Goal: Information Seeking & Learning: Learn about a topic

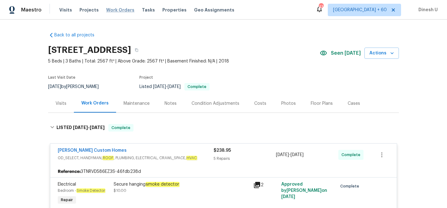
click at [110, 8] on span "Work Orders" at bounding box center [120, 10] width 28 height 6
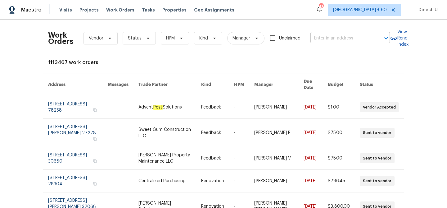
click at [325, 34] on input "text" at bounding box center [342, 39] width 62 height 10
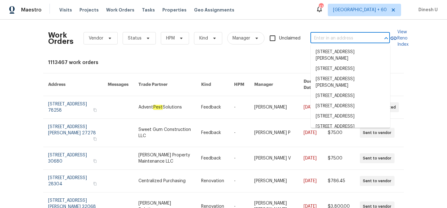
paste input "309 Cherrywood Trl Forney, TX 75126"
type input "309 Cherrywood Trl Forney, TX 75126"
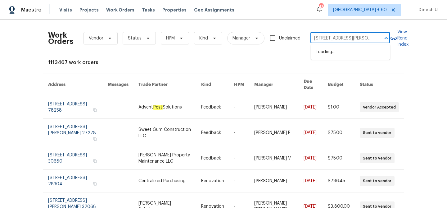
scroll to position [0, 17]
click at [321, 52] on li "[STREET_ADDRESS][PERSON_NAME]" at bounding box center [351, 55] width 80 height 17
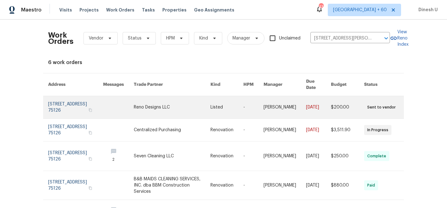
click at [61, 96] on link at bounding box center [75, 107] width 55 height 22
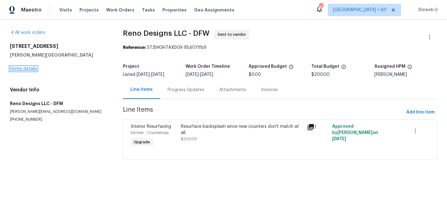
click at [28, 70] on link "Home details" at bounding box center [23, 68] width 27 height 4
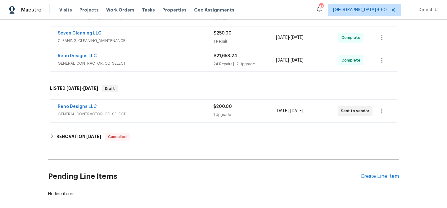
scroll to position [187, 0]
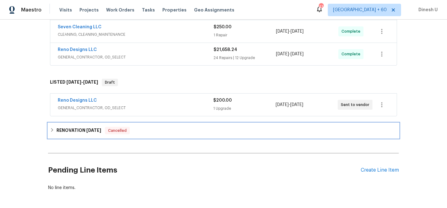
click at [86, 133] on h6 "RENOVATION [DATE]" at bounding box center [79, 130] width 45 height 7
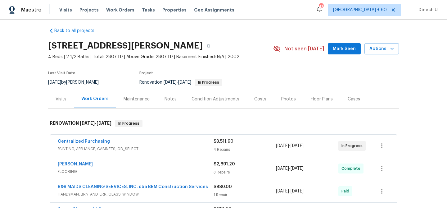
scroll to position [0, 0]
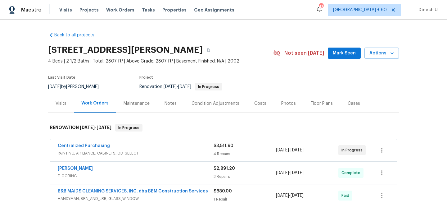
click at [58, 103] on div "Visits" at bounding box center [61, 103] width 11 height 6
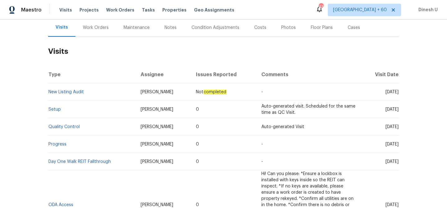
scroll to position [73, 0]
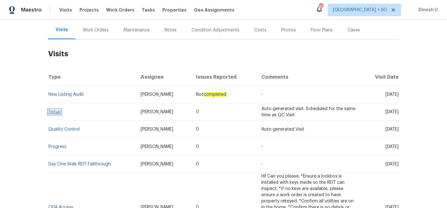
click at [56, 111] on link "Setup" at bounding box center [54, 112] width 12 height 4
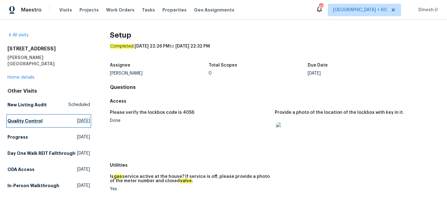
click at [72, 118] on link "Quality Control Wed, Aug 20 2025" at bounding box center [48, 120] width 83 height 11
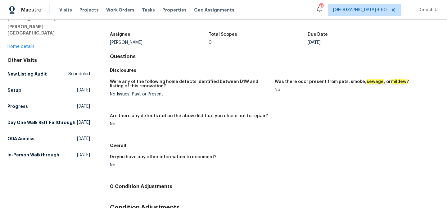
scroll to position [51, 0]
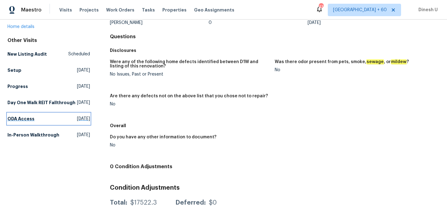
click at [74, 115] on link "ODA Access Mon, Jul 14 2025" at bounding box center [48, 118] width 83 height 11
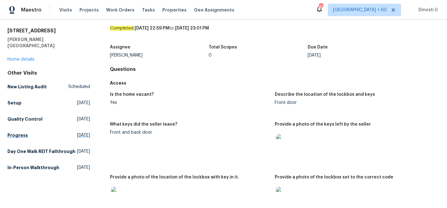
scroll to position [20, 0]
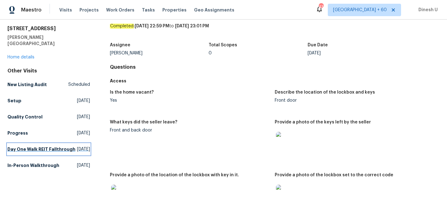
click at [77, 146] on span "Fri, Jul 25 2025" at bounding box center [83, 149] width 13 height 6
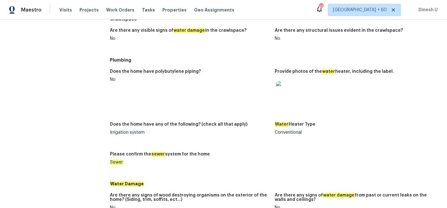
scroll to position [741, 0]
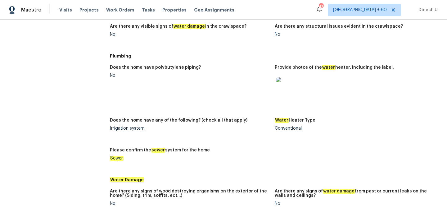
click at [289, 85] on img at bounding box center [286, 87] width 20 height 20
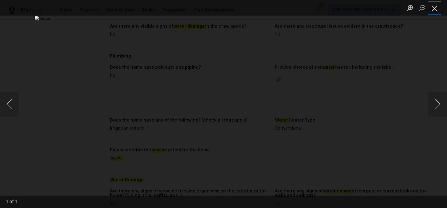
click at [436, 6] on button "Close lightbox" at bounding box center [435, 7] width 12 height 11
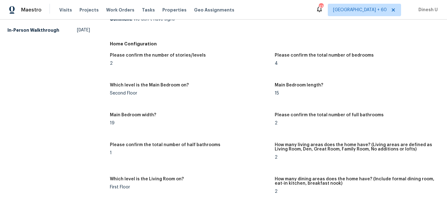
scroll to position [0, 0]
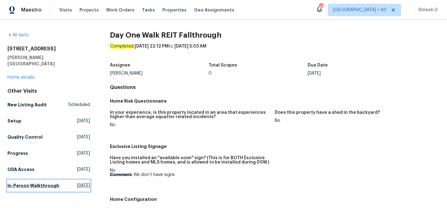
click at [77, 182] on span "Fri, May 30 2025" at bounding box center [83, 185] width 13 height 6
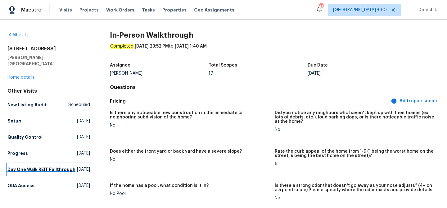
click at [77, 166] on span "Fri, Jul 25 2025" at bounding box center [83, 169] width 13 height 6
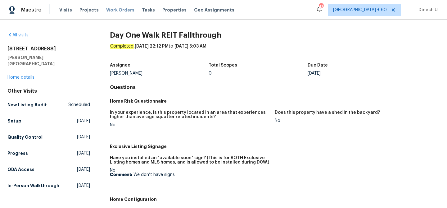
click at [116, 11] on span "Work Orders" at bounding box center [120, 10] width 28 height 6
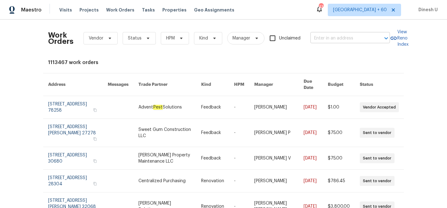
click at [326, 38] on input "text" at bounding box center [342, 39] width 62 height 10
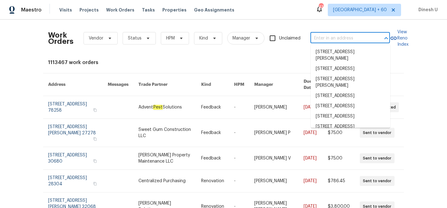
paste input "301 Brookmere Ln, Murphy, TX 75094"
type input "301 Brookmere Ln, Murphy, TX 75094"
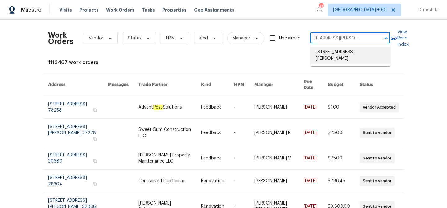
click at [326, 54] on li "301 Brookmere Ln, Murphy, TX 75094" at bounding box center [351, 55] width 80 height 17
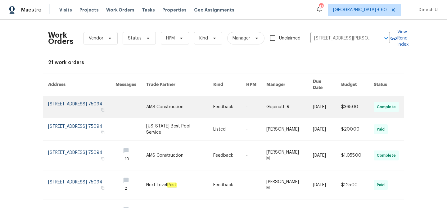
click at [61, 97] on link at bounding box center [81, 107] width 67 height 22
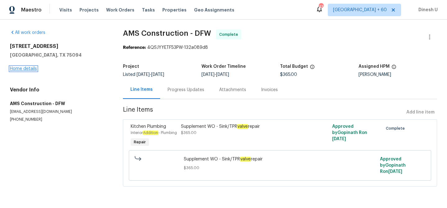
click at [20, 70] on link "Home details" at bounding box center [23, 68] width 27 height 4
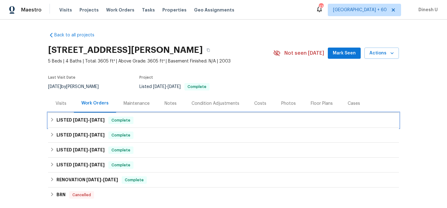
click at [83, 120] on span "[DATE]" at bounding box center [80, 120] width 15 height 4
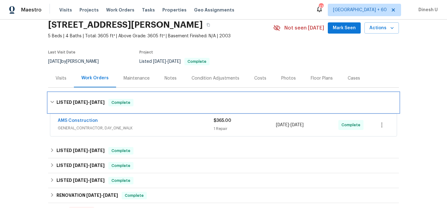
scroll to position [46, 0]
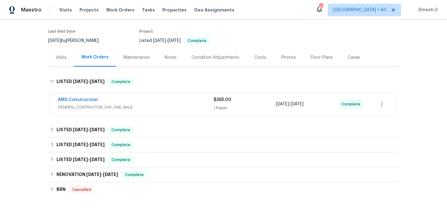
click at [218, 104] on div "$365.00 1 Repair" at bounding box center [245, 104] width 62 height 15
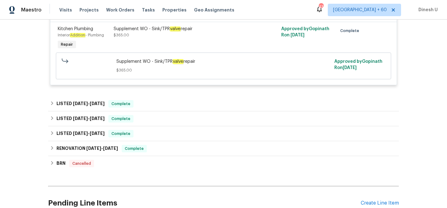
scroll to position [159, 0]
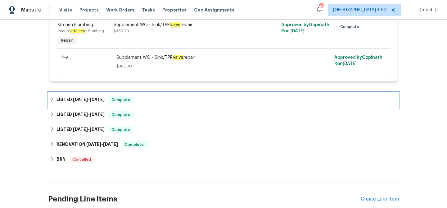
click at [88, 97] on span "7/28/25 - 7/30/25" at bounding box center [89, 99] width 32 height 4
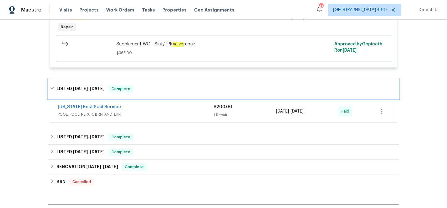
scroll to position [188, 0]
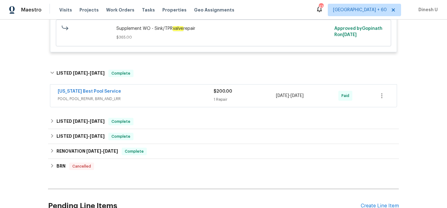
click at [215, 100] on div "1 Repair" at bounding box center [245, 99] width 62 height 6
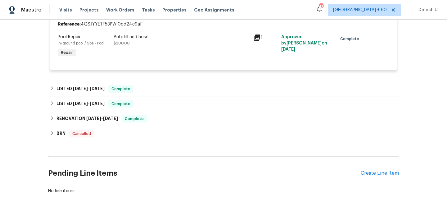
scroll to position [287, 0]
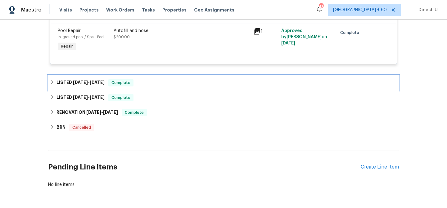
click at [98, 80] on span "7/23/25" at bounding box center [97, 82] width 15 height 4
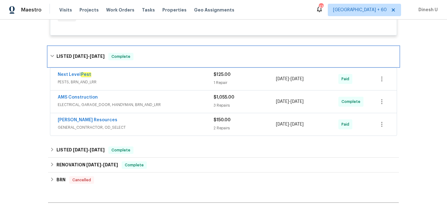
scroll to position [318, 0]
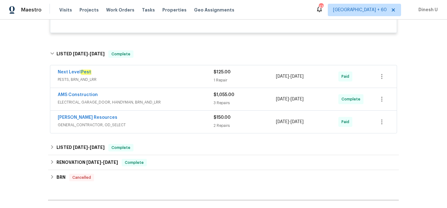
click at [216, 78] on div "1 Repair" at bounding box center [245, 80] width 62 height 6
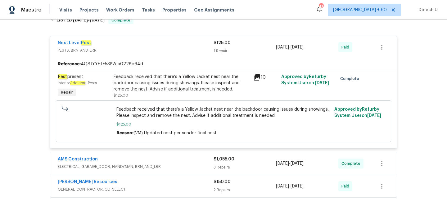
scroll to position [356, 0]
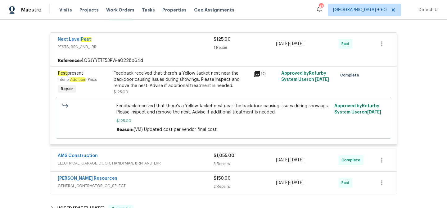
click at [181, 75] on div "Feedback received that there’s a Yellow Jacket nest near the backdoor causing i…" at bounding box center [182, 79] width 136 height 19
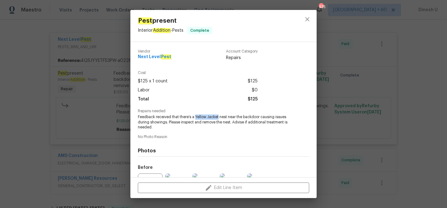
drag, startPoint x: 195, startPoint y: 116, endPoint x: 218, endPoint y: 118, distance: 23.0
click at [218, 118] on span "Feedback received that there’s a Yellow Jacket nest near the backdoor causing i…" at bounding box center [215, 122] width 154 height 16
copy span "Yellow Jacket"
click at [99, 69] on div "Pest present Interior Addition - Pests Complete Vendor Next Level Pest Account …" at bounding box center [223, 104] width 447 height 208
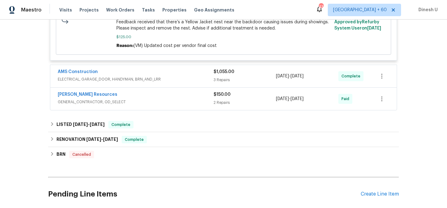
scroll to position [446, 0]
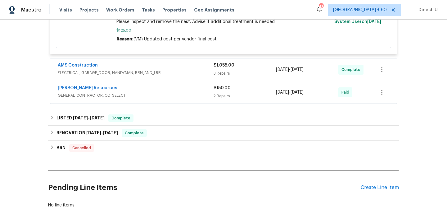
click at [223, 70] on div "$1,055.00 3 Repairs" at bounding box center [245, 69] width 62 height 15
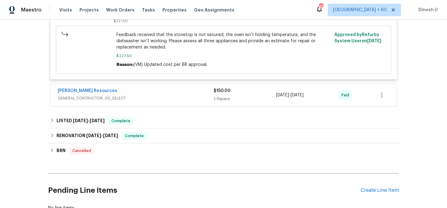
scroll to position [793, 0]
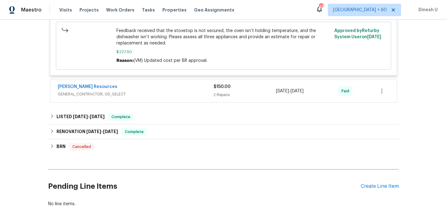
click at [226, 92] on div "2 Repairs" at bounding box center [245, 95] width 62 height 6
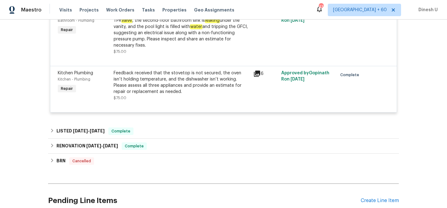
scroll to position [915, 0]
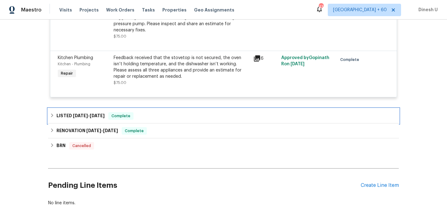
click at [107, 112] on div "LISTED 1/14/25 - 1/23/25 Complete" at bounding box center [223, 115] width 347 height 7
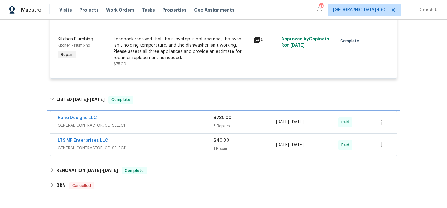
scroll to position [962, 0]
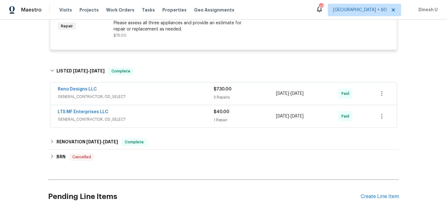
click at [216, 95] on div "3 Repairs" at bounding box center [245, 97] width 62 height 6
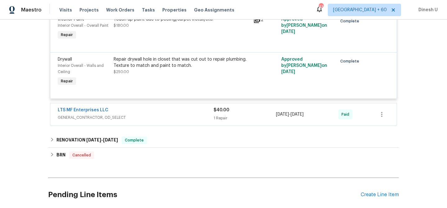
scroll to position [1125, 0]
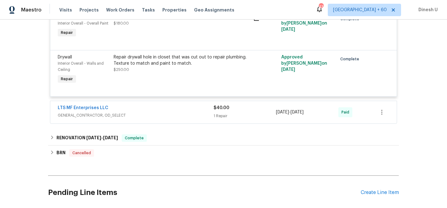
click at [216, 105] on div "$40.00" at bounding box center [245, 108] width 62 height 6
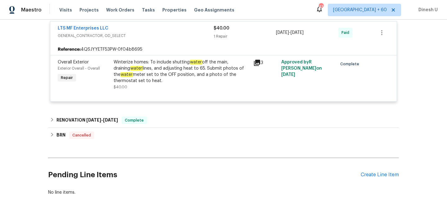
scroll to position [1214, 0]
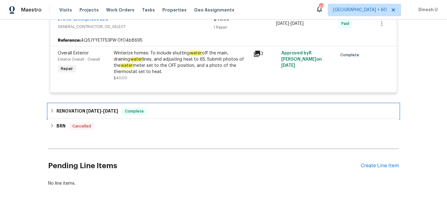
click at [112, 109] on span "1/13/25" at bounding box center [110, 111] width 15 height 4
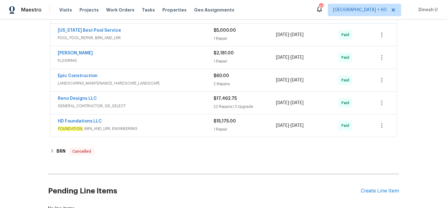
scroll to position [1420, 0]
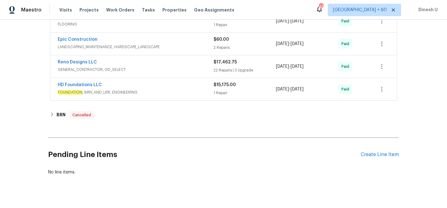
click at [221, 82] on div "$15,175.00 1 Repair" at bounding box center [245, 89] width 62 height 15
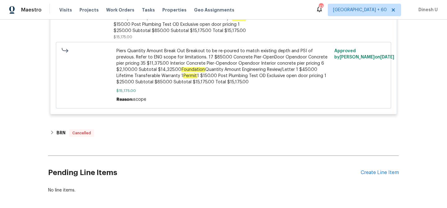
scroll to position [1580, 0]
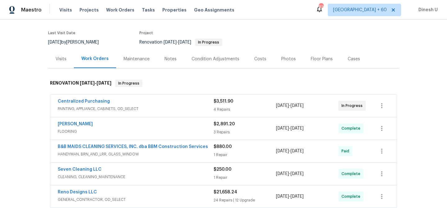
scroll to position [59, 0]
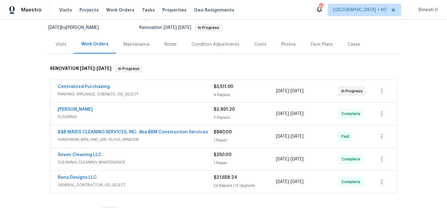
click at [220, 90] on div "$3,511.90 4 Repairs" at bounding box center [245, 91] width 62 height 15
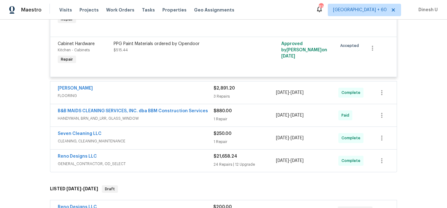
scroll to position [266, 0]
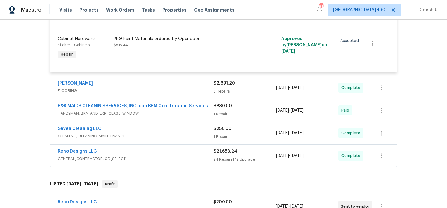
click at [224, 89] on div "3 Repairs" at bounding box center [245, 91] width 62 height 6
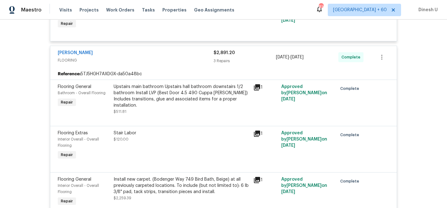
scroll to position [300, 0]
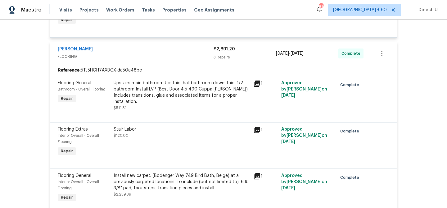
click at [135, 85] on div "Upstairs main bathroom Upstairs hall bathroom downstairs 1/2 bathroom Install L…" at bounding box center [182, 92] width 136 height 25
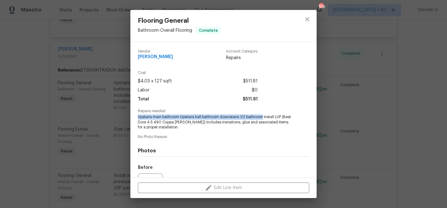
drag, startPoint x: 138, startPoint y: 116, endPoint x: 263, endPoint y: 117, distance: 125.5
click at [263, 117] on span "Upstairs main bathroom Upstairs hall bathroom downstairs 1/2 bathroom Install L…" at bounding box center [215, 122] width 154 height 16
copy span "Upstairs main bathroom Upstairs hall bathroom downstairs 1/2 bathroom"
click at [103, 155] on div "Flooring General Bathroom - Overall Flooring Complete Vendor [PERSON_NAME] Acco…" at bounding box center [223, 104] width 447 height 208
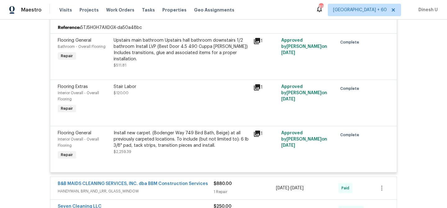
scroll to position [358, 0]
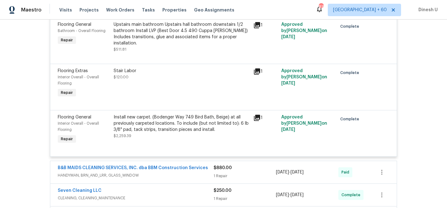
click at [177, 120] on div "Install new carpet. (Bodenger Way 749 Bird Bath, Beige) at all previously carpe…" at bounding box center [182, 123] width 136 height 19
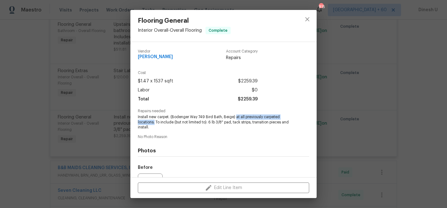
drag, startPoint x: 236, startPoint y: 118, endPoint x: 154, endPoint y: 120, distance: 81.7
click at [154, 120] on span "Install new carpet. (Bodenger Way 749 Bird Bath, Beige) at all previously carpe…" at bounding box center [215, 122] width 154 height 16
copy span "at all previously carpeted locations."
click at [108, 99] on div "Flooring General Interior Overall - Overall Flooring Complete Vendor [PERSON_NA…" at bounding box center [223, 104] width 447 height 208
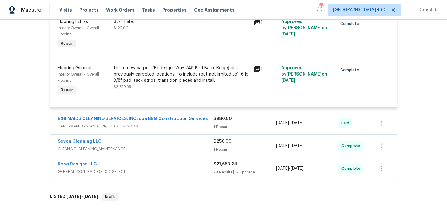
scroll to position [413, 0]
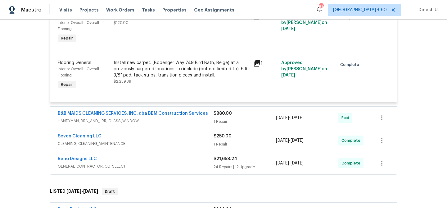
click at [216, 118] on div "1 Repair" at bounding box center [245, 121] width 62 height 6
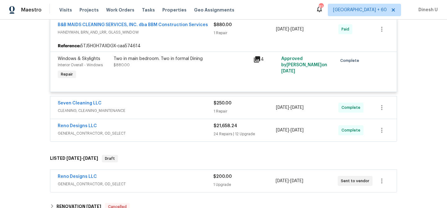
scroll to position [503, 0]
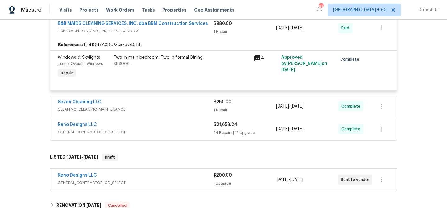
click at [222, 102] on div "$250.00 1 Repair" at bounding box center [245, 106] width 62 height 15
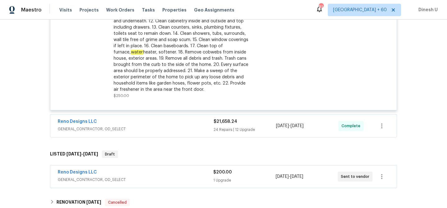
scroll to position [684, 0]
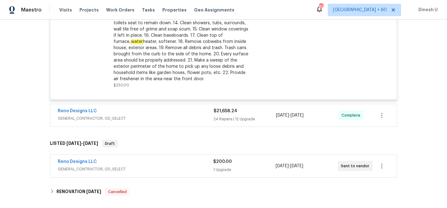
click at [222, 111] on div "$21,658.24 24 Repairs | 12 Upgrade" at bounding box center [245, 115] width 62 height 15
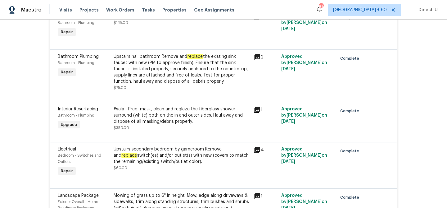
scroll to position [1335, 0]
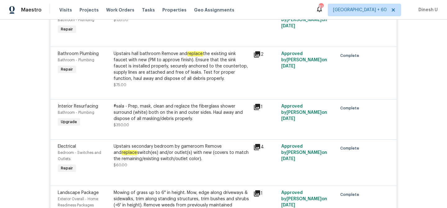
click at [189, 70] on div "Upstairs hall bathroom Remove and replace the existing sink faucet with new (PM…" at bounding box center [182, 66] width 136 height 31
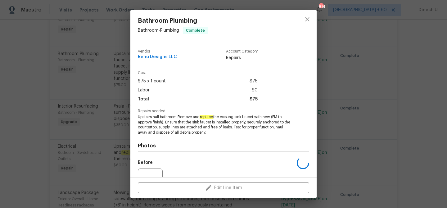
click at [135, 73] on div "Vendor Reno Designs LLC Account Category Repairs Cost $75 x 1 count $75 Labor $…" at bounding box center [223, 109] width 186 height 135
click at [119, 75] on div "Bathroom Plumbing Bathroom - Plumbing Complete Vendor Reno Designs LLC Account …" at bounding box center [223, 104] width 447 height 208
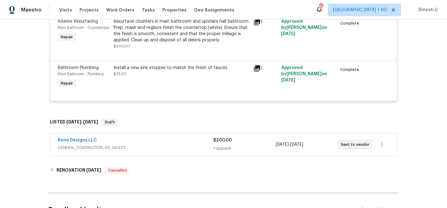
scroll to position [2620, 0]
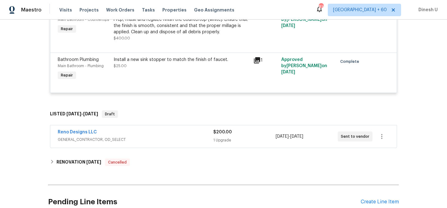
click at [223, 141] on div "1 Upgrade" at bounding box center [244, 140] width 62 height 6
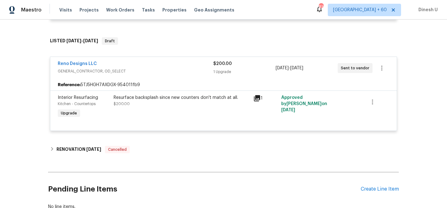
scroll to position [2693, 0]
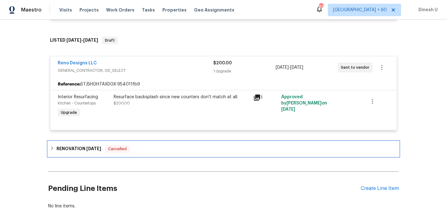
click at [75, 149] on h6 "RENOVATION [DATE]" at bounding box center [79, 148] width 45 height 7
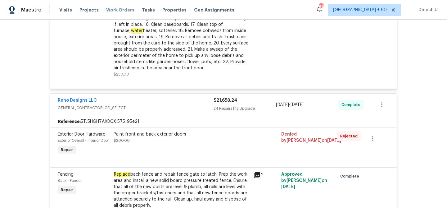
scroll to position [686, 0]
